Goal: Task Accomplishment & Management: Use online tool/utility

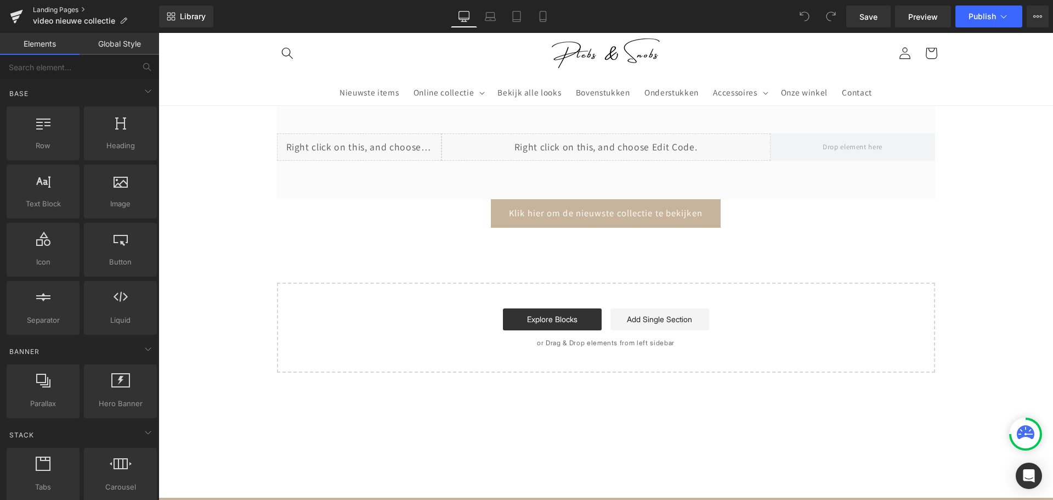
click at [95, 13] on link "Landing Pages" at bounding box center [96, 9] width 126 height 9
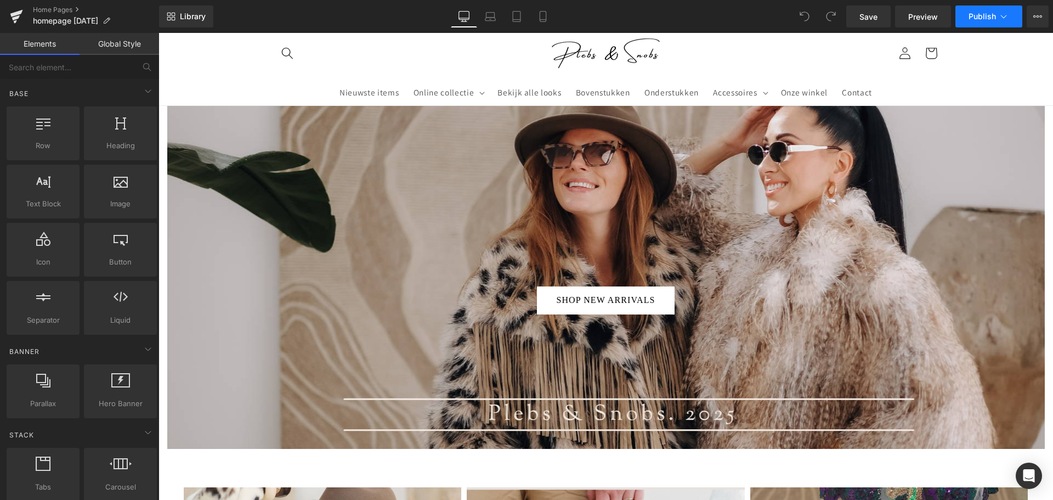
click at [977, 20] on span "Publish" at bounding box center [982, 16] width 27 height 9
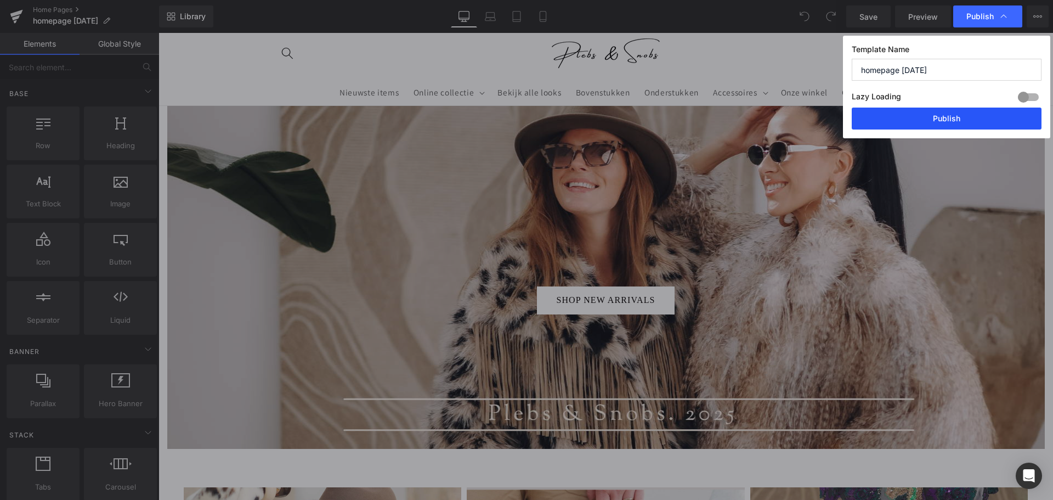
click at [942, 112] on button "Publish" at bounding box center [947, 119] width 190 height 22
